Goal: Use online tool/utility: Utilize a website feature to perform a specific function

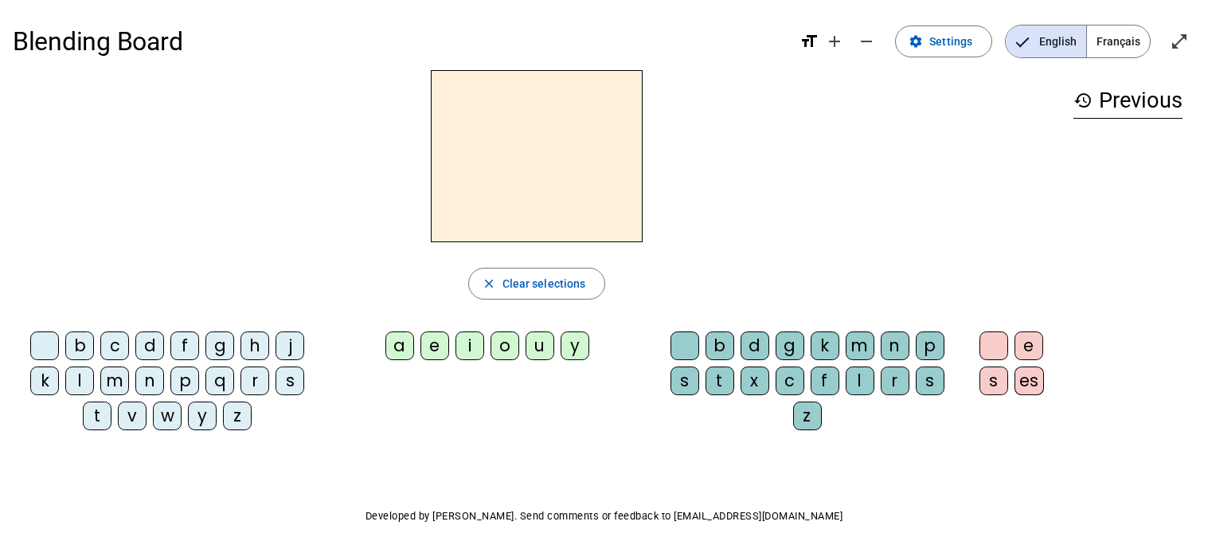
click at [151, 387] on div "n" at bounding box center [149, 380] width 29 height 29
click at [499, 346] on div "o" at bounding box center [505, 345] width 29 height 29
click at [718, 387] on div "t" at bounding box center [720, 380] width 29 height 29
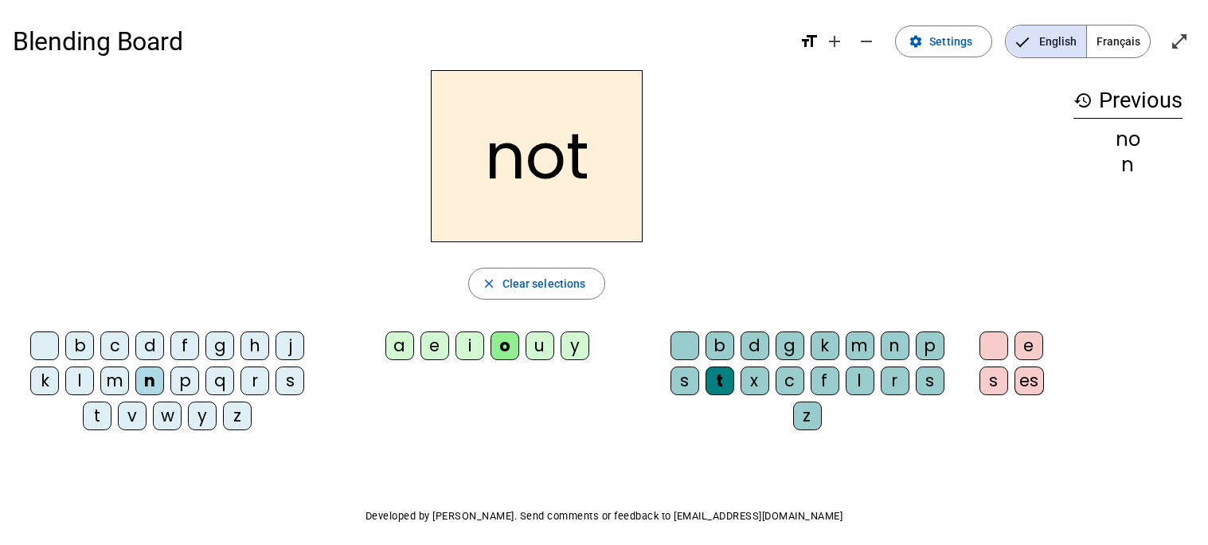
click at [1035, 346] on div "e" at bounding box center [1029, 345] width 29 height 29
click at [135, 410] on div "v" at bounding box center [132, 415] width 29 height 29
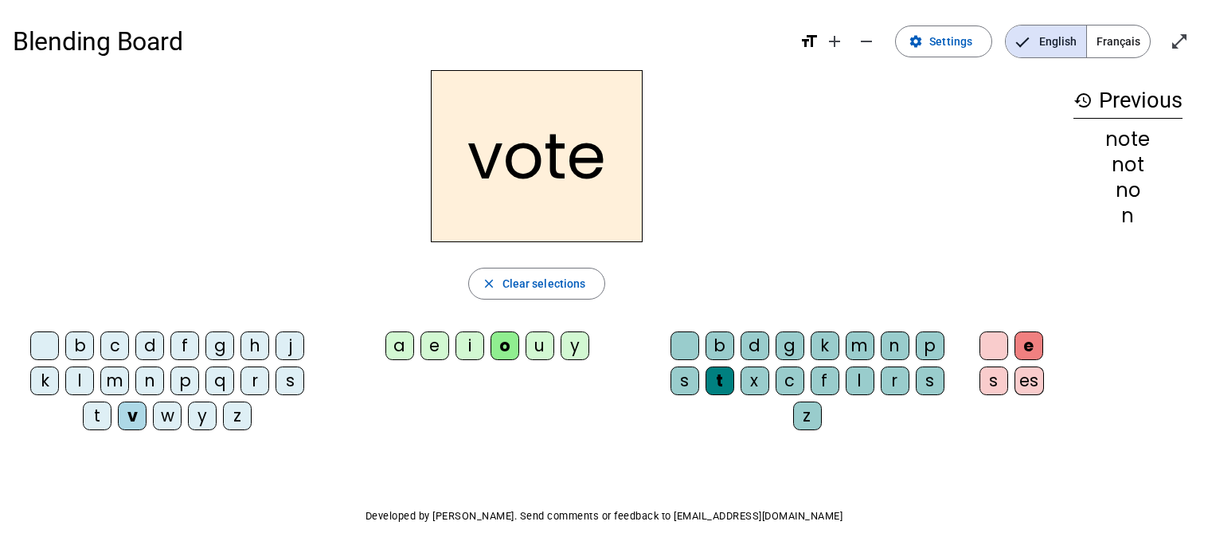
click at [471, 342] on div "i" at bounding box center [470, 345] width 29 height 29
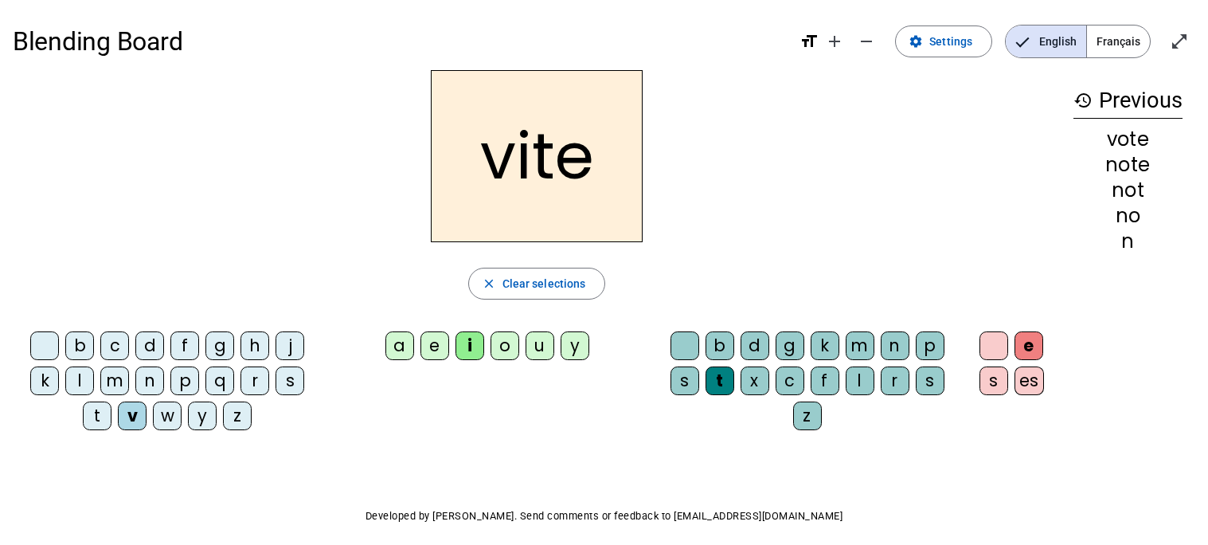
click at [758, 343] on div "d" at bounding box center [755, 345] width 29 height 29
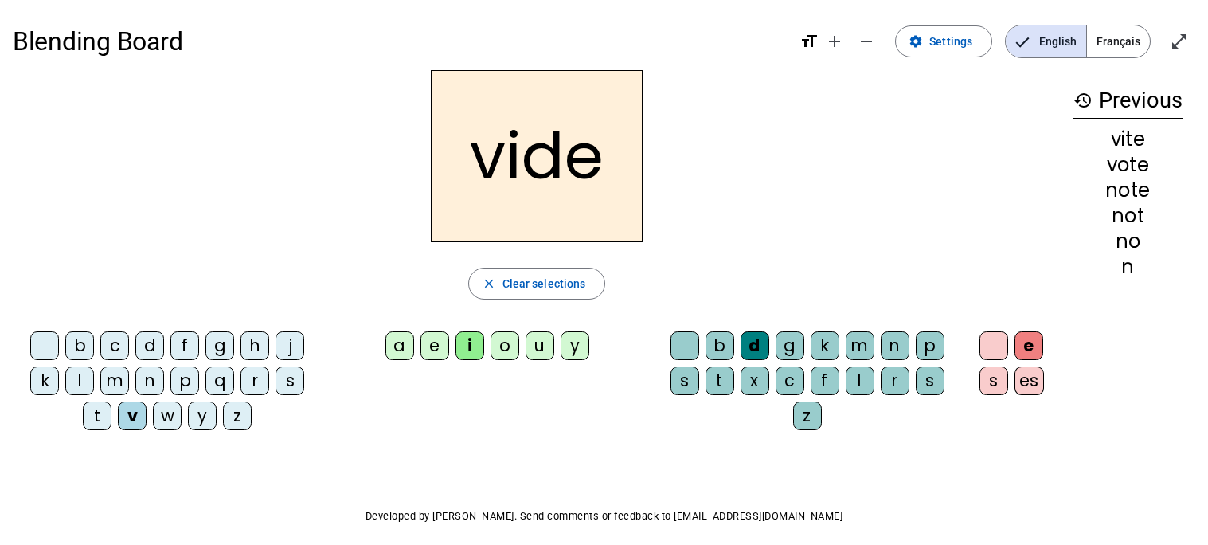
click at [257, 381] on div "r" at bounding box center [255, 380] width 29 height 29
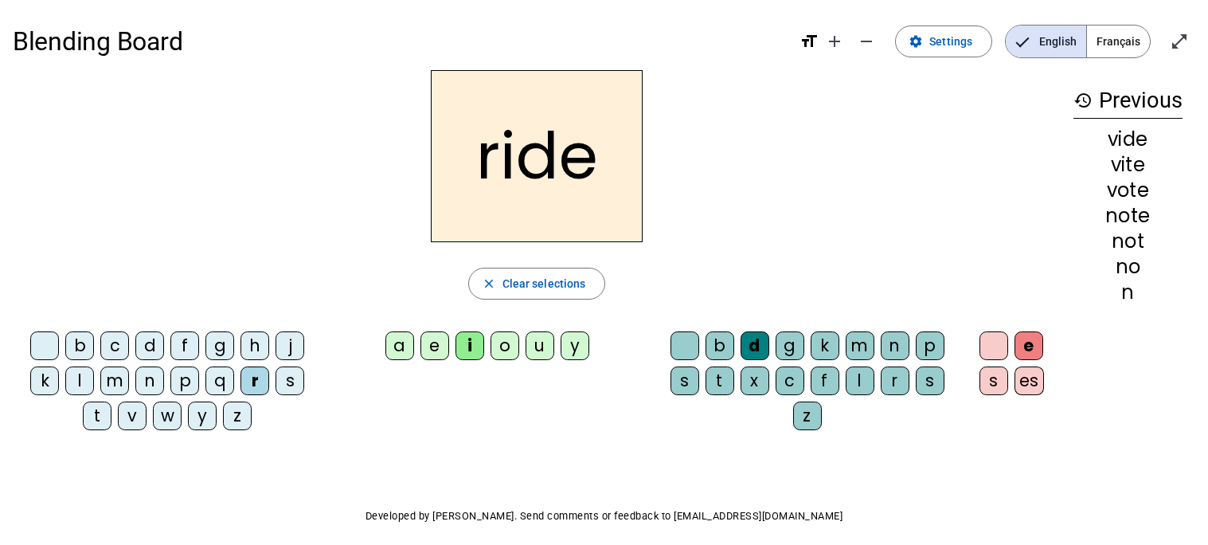
click at [544, 350] on div "u" at bounding box center [540, 345] width 29 height 29
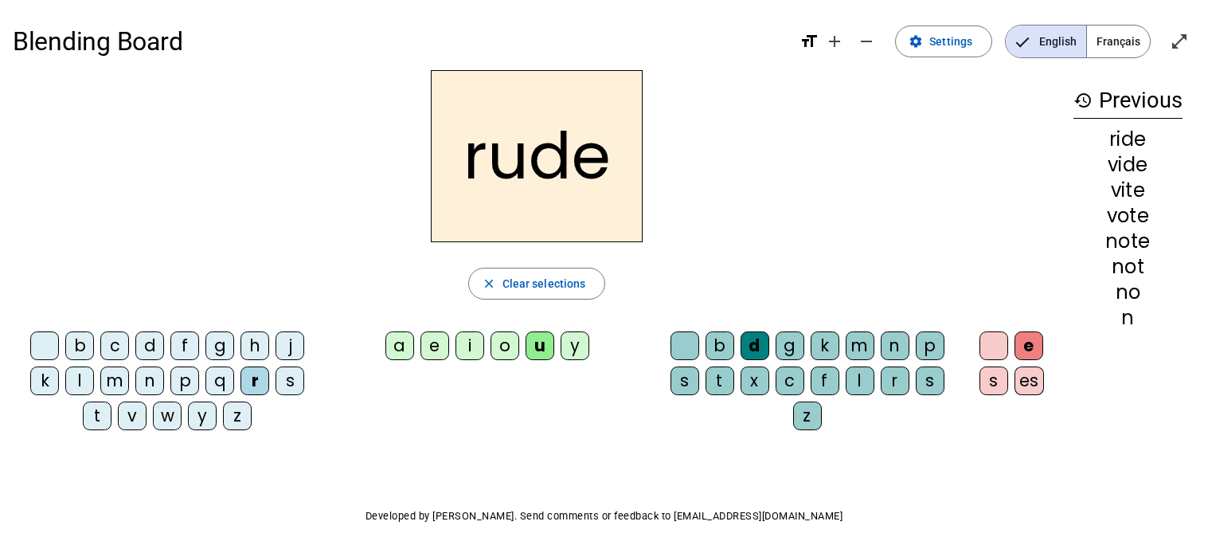
click at [937, 386] on div "s" at bounding box center [930, 380] width 29 height 29
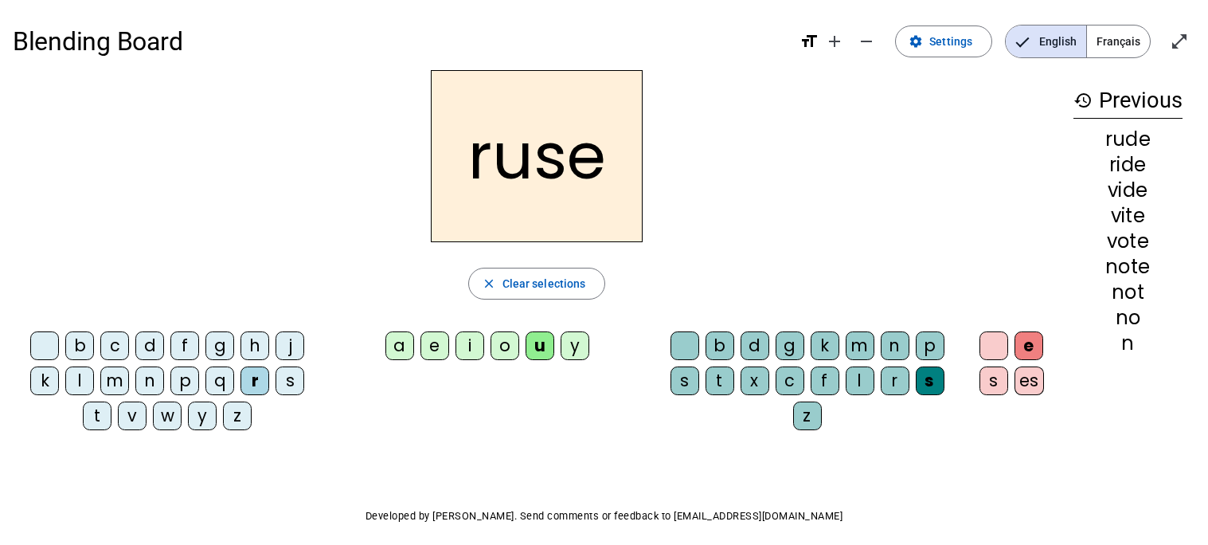
click at [121, 387] on div "m" at bounding box center [114, 380] width 29 height 29
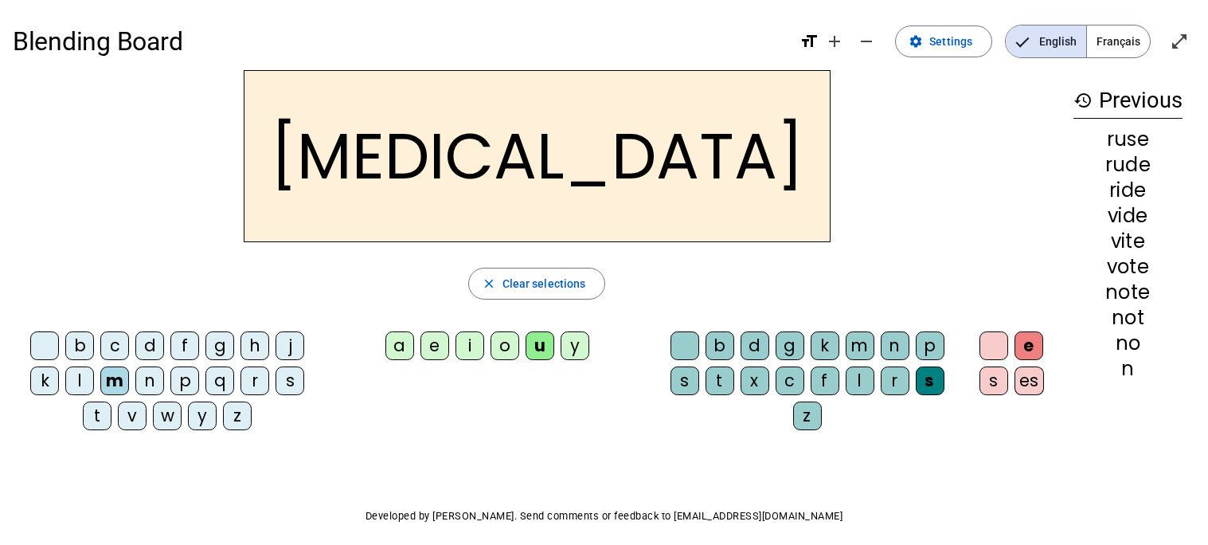
click at [81, 348] on div "b" at bounding box center [79, 345] width 29 height 29
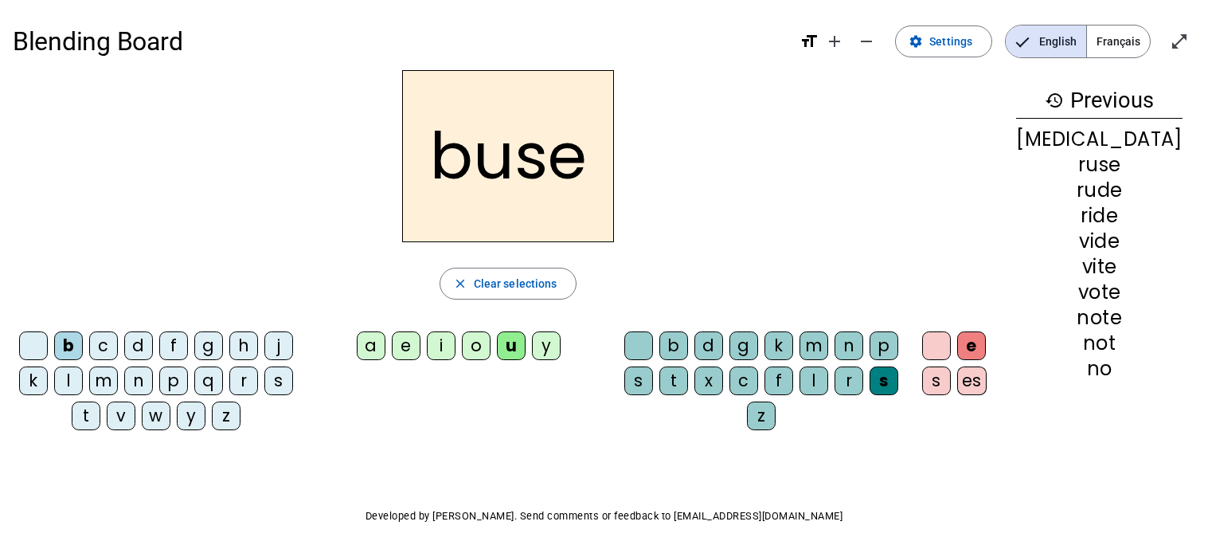
click at [456, 344] on div "i" at bounding box center [441, 345] width 29 height 29
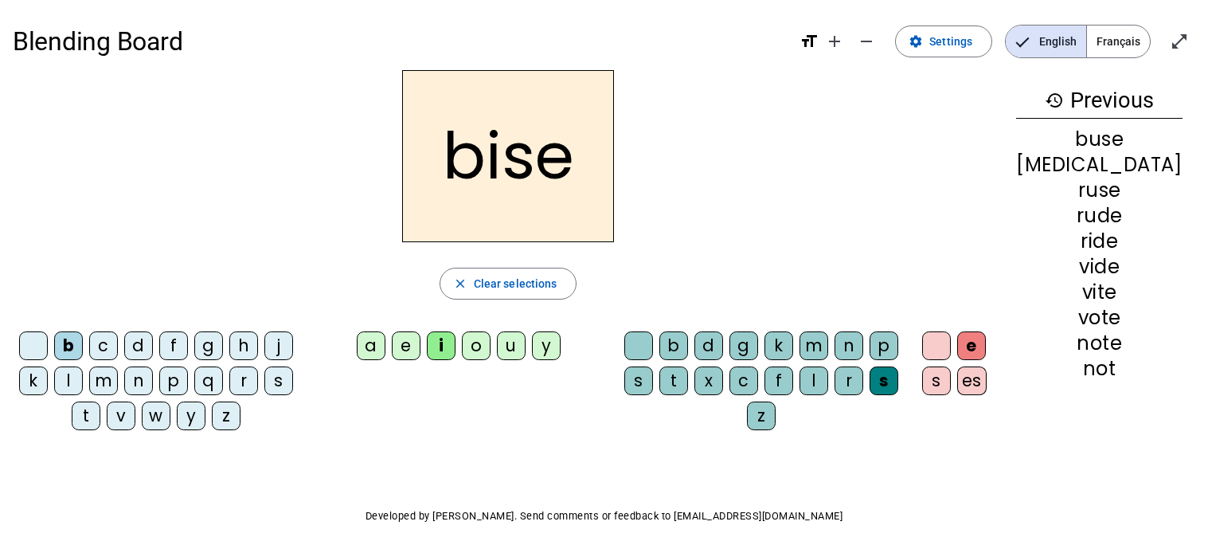
click at [385, 347] on div "a" at bounding box center [371, 345] width 29 height 29
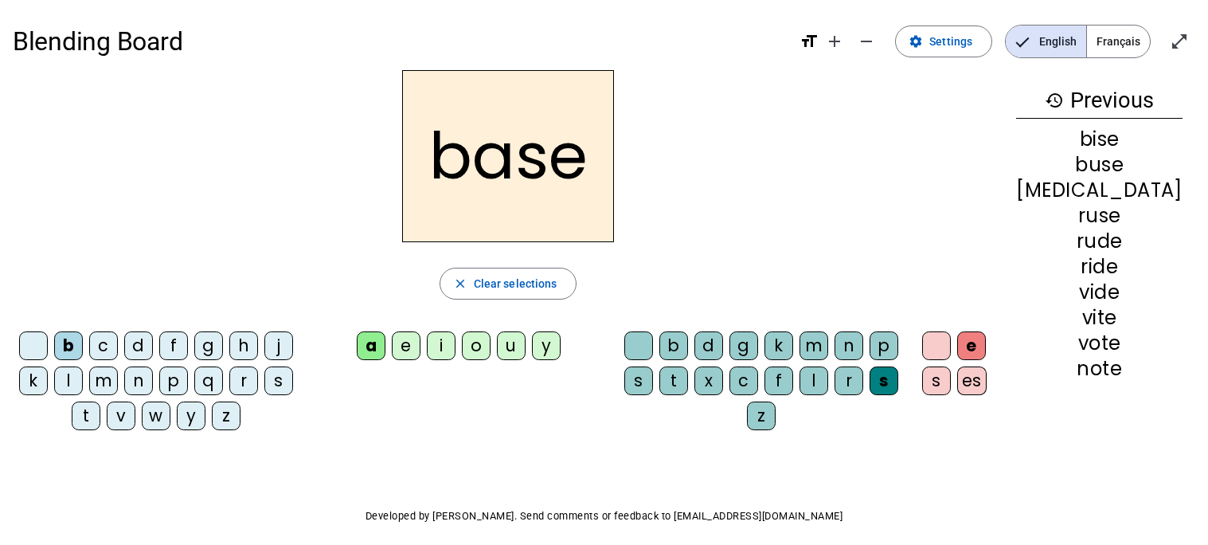
click at [951, 350] on div at bounding box center [936, 345] width 29 height 29
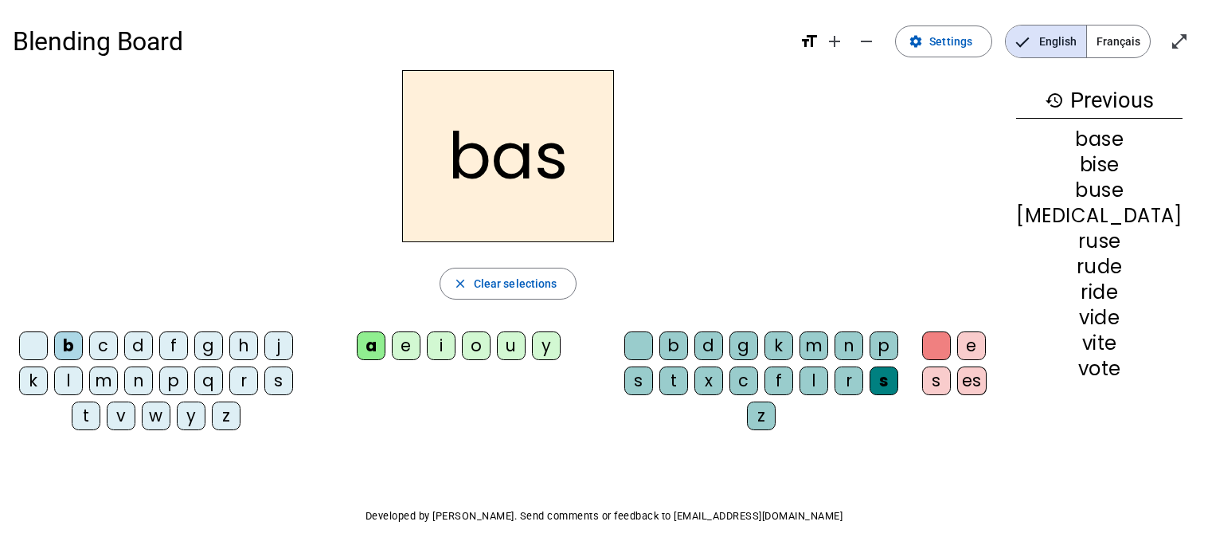
click at [188, 386] on div "p" at bounding box center [173, 380] width 29 height 29
